Goal: Information Seeking & Learning: Learn about a topic

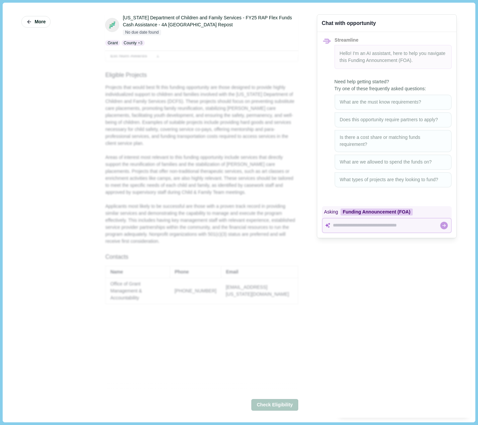
scroll to position [252, 0]
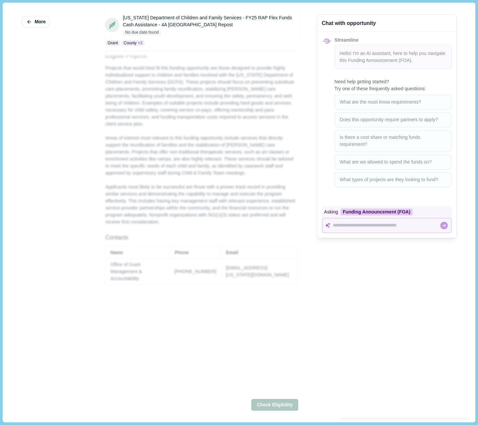
click at [256, 171] on div "About Award Overview Award Floor Award Ceiling Total Funding Est Num Awards $3,…" at bounding box center [201, 61] width 193 height 447
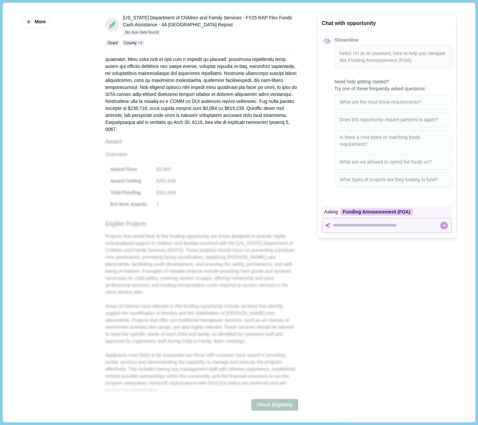
scroll to position [100, 0]
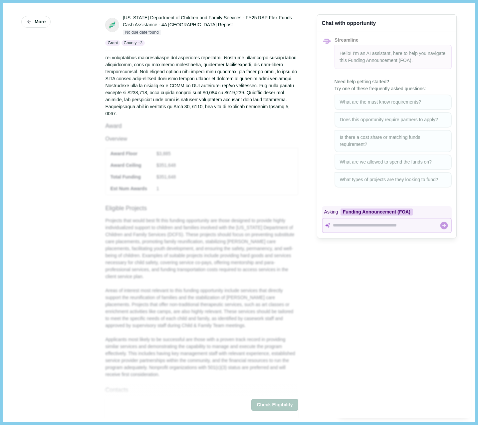
click at [156, 228] on div "About Award Overview Award Floor Award Ceiling Total Funding Est Num Awards $3,…" at bounding box center [201, 213] width 193 height 447
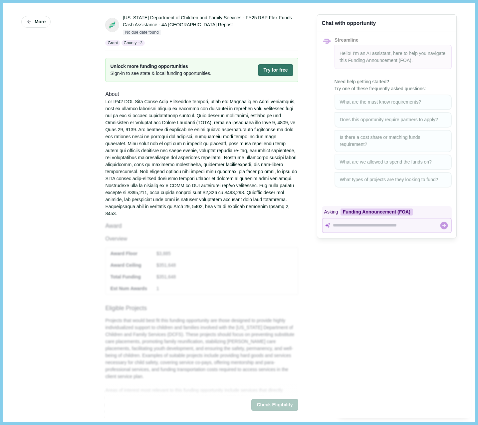
click at [187, 158] on div at bounding box center [201, 157] width 193 height 119
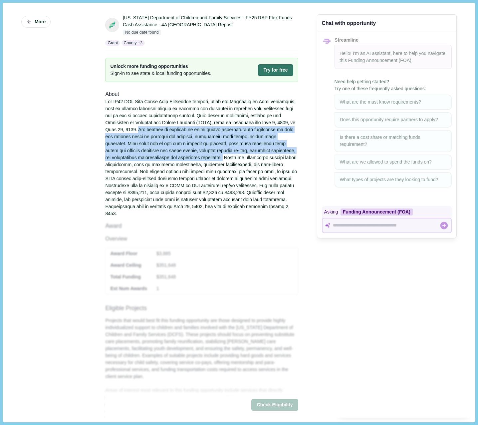
drag, startPoint x: 187, startPoint y: 158, endPoint x: 135, endPoint y: 129, distance: 59.1
click at [135, 129] on div at bounding box center [201, 157] width 193 height 119
copy div "The program is designed to offer highly individualized assistance to meet the s…"
